Goal: Task Accomplishment & Management: Use online tool/utility

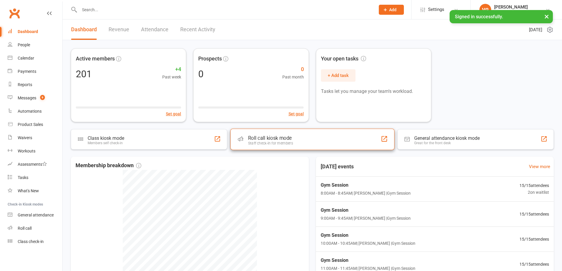
click at [270, 137] on div "Roll call kiosk mode" at bounding box center [270, 138] width 45 height 6
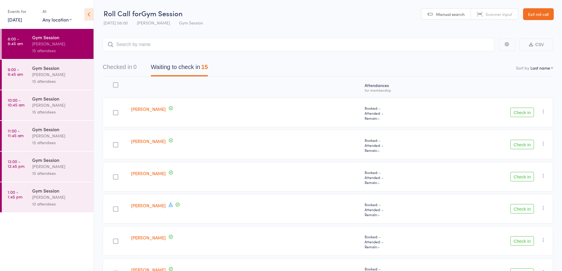
click at [175, 194] on div "Margaret Finlay" at bounding box center [246, 208] width 234 height 29
click at [173, 208] on span at bounding box center [170, 205] width 5 height 6
click at [173, 206] on icon at bounding box center [170, 204] width 5 height 5
click at [87, 238] on ul "8:00 - 8:45 am Gym Session Vanessa Gaynor 15 attendees 9:00 - 9:45 am Gym Sessi…" at bounding box center [47, 150] width 94 height 242
click at [524, 145] on button "Check in" at bounding box center [522, 144] width 24 height 9
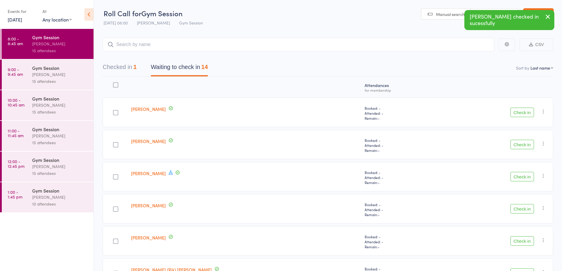
click at [520, 142] on button "Check in" at bounding box center [522, 144] width 24 height 9
click at [522, 208] on button "Check in" at bounding box center [522, 208] width 24 height 9
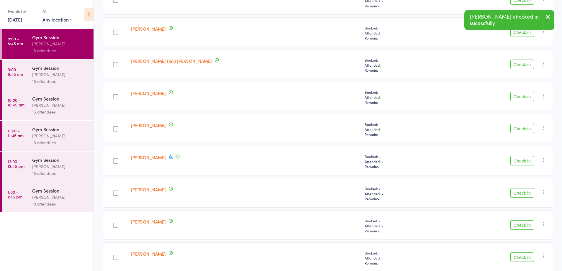
scroll to position [187, 0]
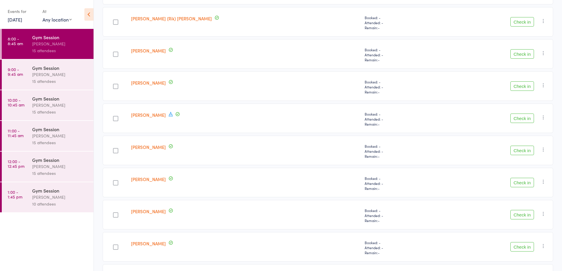
click at [520, 86] on button "Check in" at bounding box center [522, 85] width 24 height 9
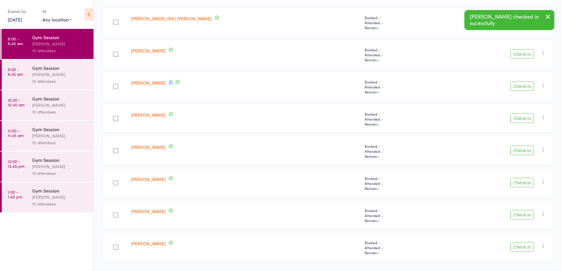
click at [522, 86] on button "Check in" at bounding box center [522, 85] width 24 height 9
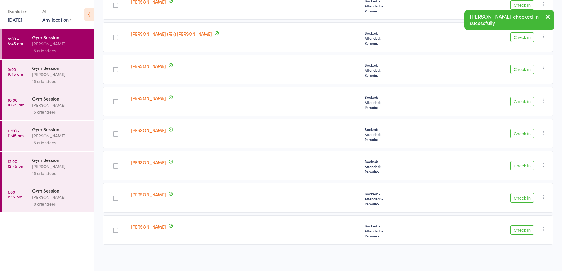
scroll to position [172, 0]
click at [521, 135] on button "Check in" at bounding box center [522, 133] width 24 height 9
click at [526, 199] on button "Check in" at bounding box center [522, 197] width 24 height 9
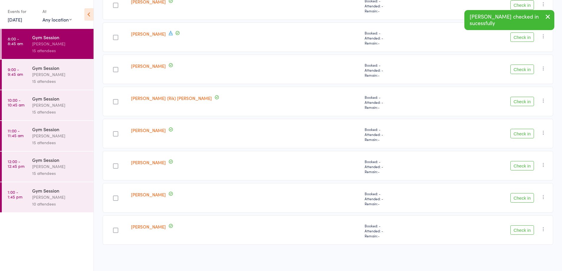
click at [521, 229] on button "Check in" at bounding box center [522, 229] width 24 height 9
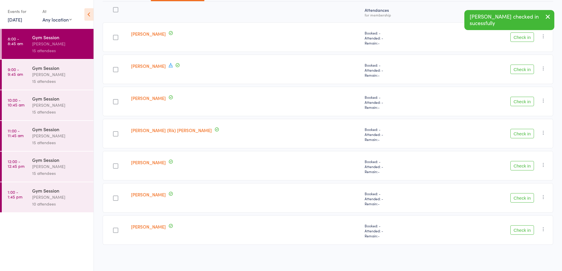
scroll to position [75, 0]
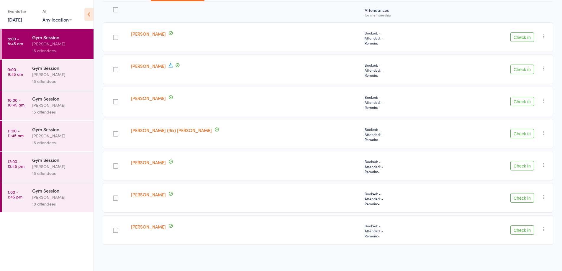
click at [520, 197] on button "Check in" at bounding box center [522, 197] width 24 height 9
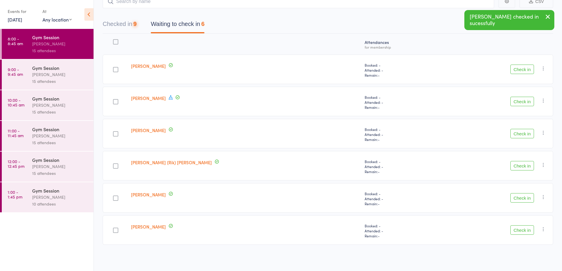
scroll to position [43, 0]
click at [524, 68] on button "Check in" at bounding box center [522, 69] width 24 height 9
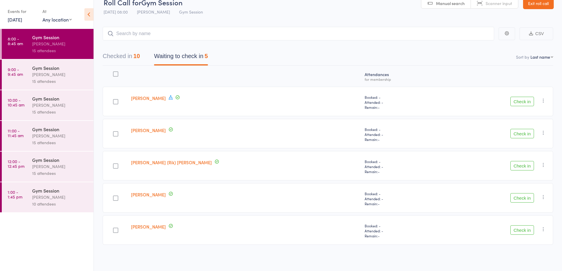
click at [518, 102] on button "Check in" at bounding box center [522, 101] width 24 height 9
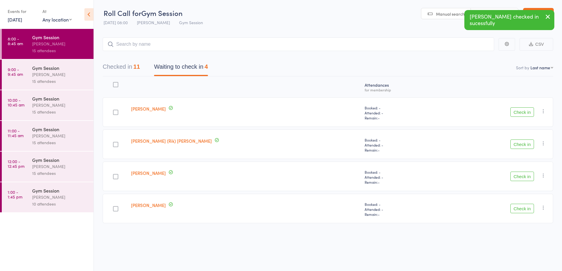
click at [516, 116] on button "Check in" at bounding box center [522, 111] width 24 height 9
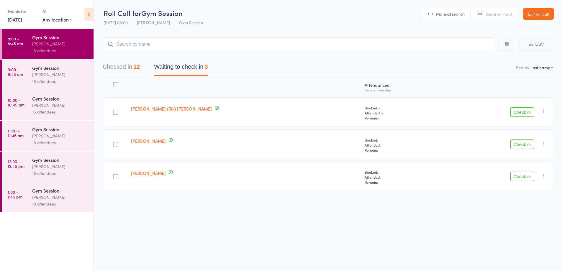
click at [518, 111] on button "Check in" at bounding box center [522, 111] width 24 height 9
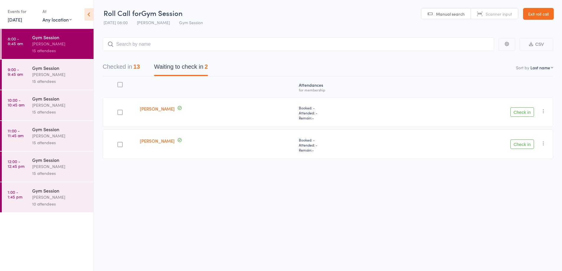
click at [516, 112] on button "Check in" at bounding box center [522, 111] width 24 height 9
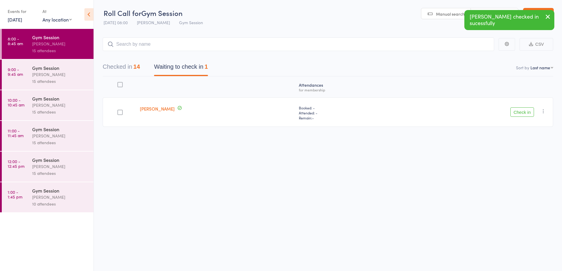
click at [518, 110] on button "Check in" at bounding box center [522, 111] width 24 height 9
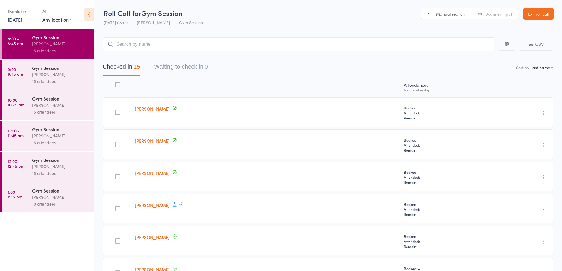
click at [29, 74] on link "9:00 - 9:45 am Gym Session Vanessa Gaynor 15 attendees" at bounding box center [48, 75] width 92 height 30
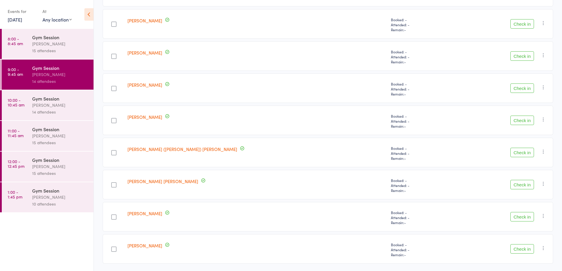
scroll to position [300, 0]
